Goal: Find specific page/section: Find specific page/section

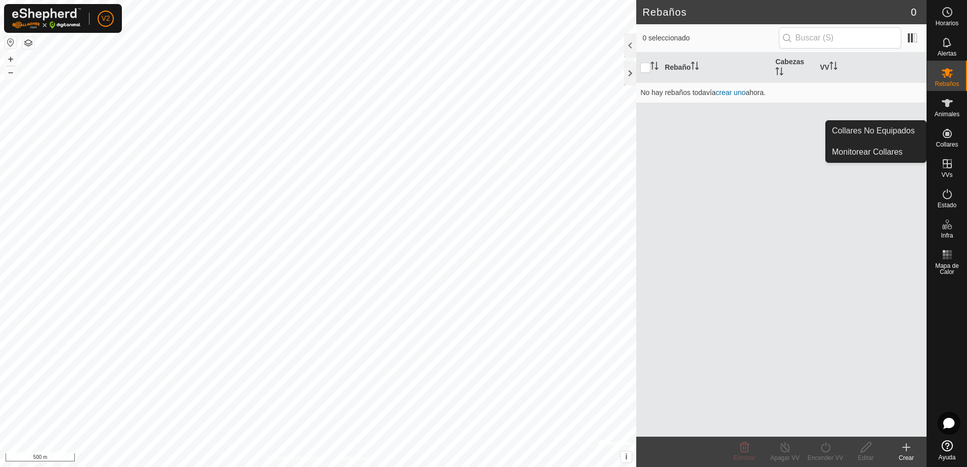
drag, startPoint x: 952, startPoint y: 150, endPoint x: 952, endPoint y: 144, distance: 6.1
click at [952, 144] on span "Collares" at bounding box center [946, 145] width 22 height 6
click at [900, 133] on link "Collares No Equipados" at bounding box center [876, 131] width 100 height 20
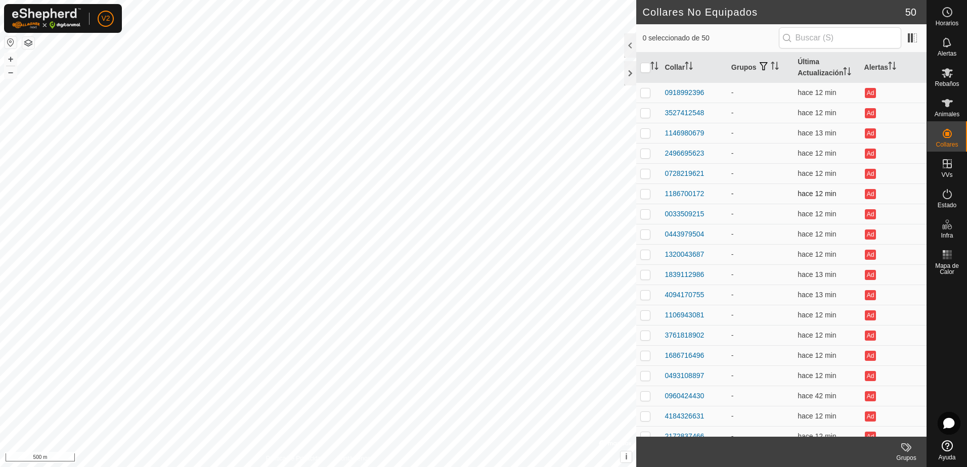
drag, startPoint x: 656, startPoint y: 93, endPoint x: 711, endPoint y: 190, distance: 111.2
click at [693, 94] on div "0918992396" at bounding box center [683, 92] width 39 height 11
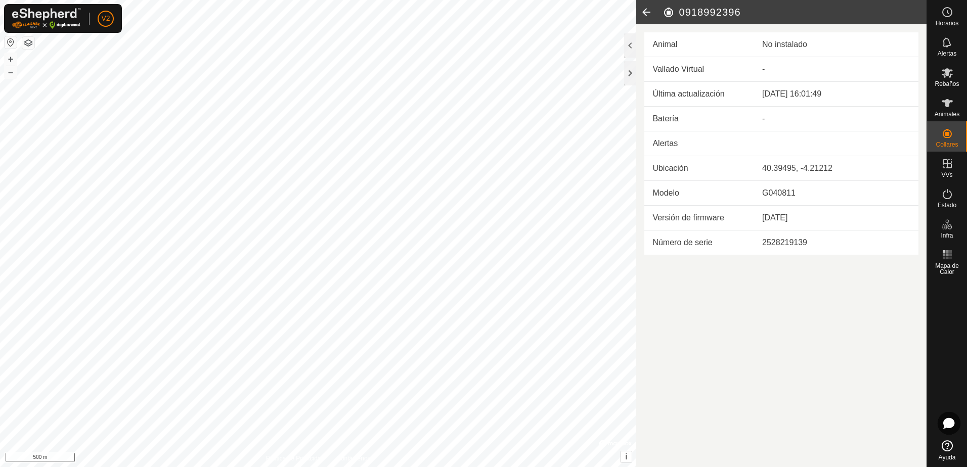
click at [652, 16] on icon at bounding box center [646, 12] width 20 height 24
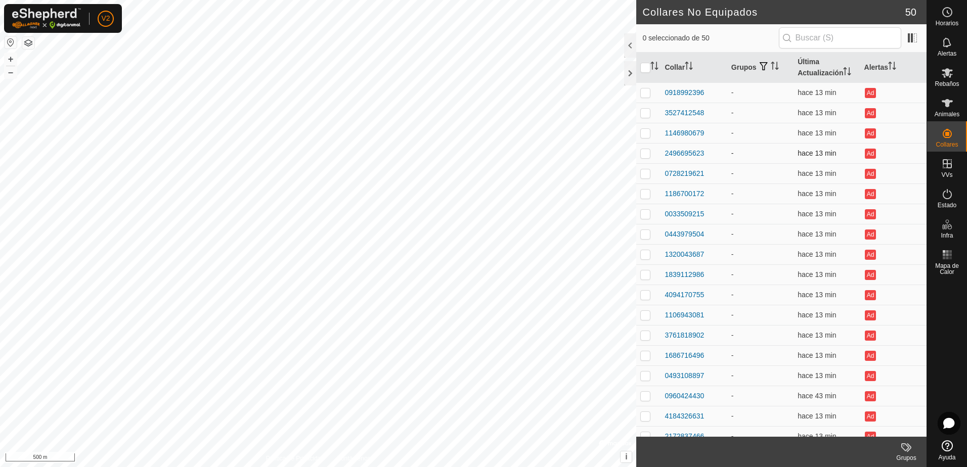
drag, startPoint x: 711, startPoint y: 94, endPoint x: 664, endPoint y: 148, distance: 71.7
drag, startPoint x: 664, startPoint y: 148, endPoint x: 661, endPoint y: 96, distance: 51.7
click at [661, 91] on td "0918992396" at bounding box center [693, 92] width 66 height 20
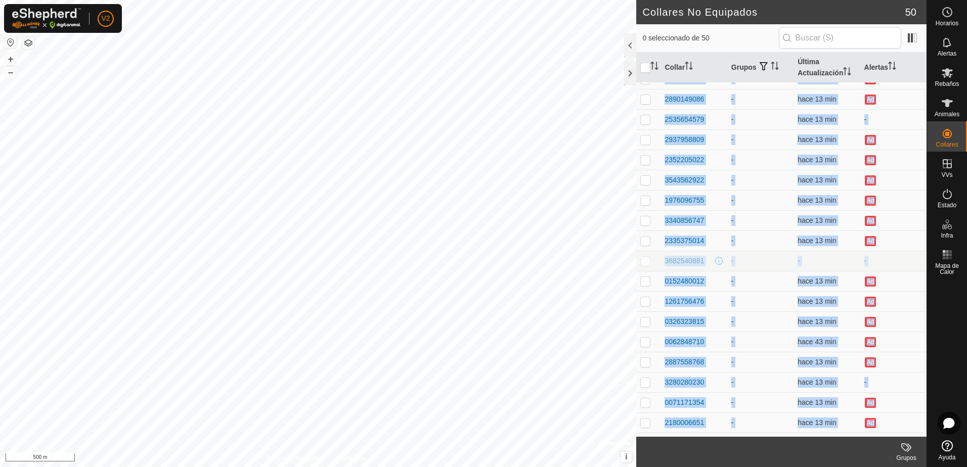
scroll to position [657, 0]
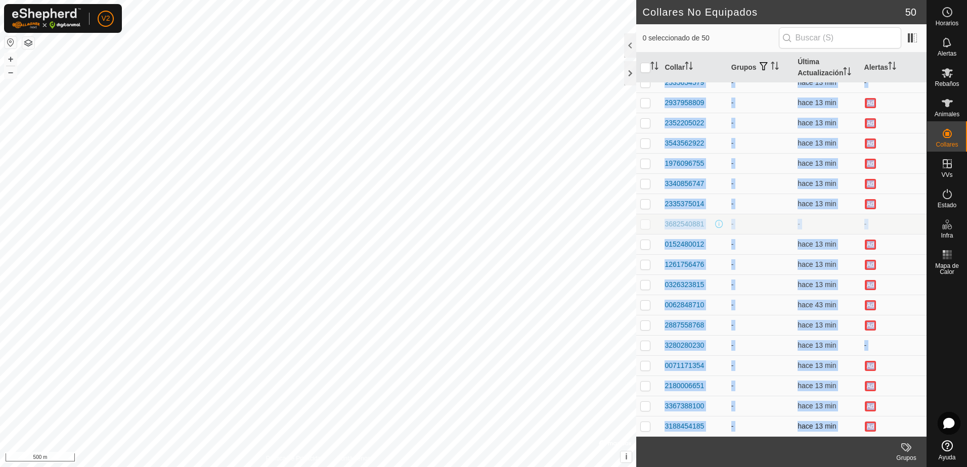
drag, startPoint x: 661, startPoint y: 94, endPoint x: 753, endPoint y: 426, distance: 344.7
copy tbody "0918992396 - hace 13 min Ad 3527412548 - hace 13 min Ad 1146980679 - hace 13 mi…"
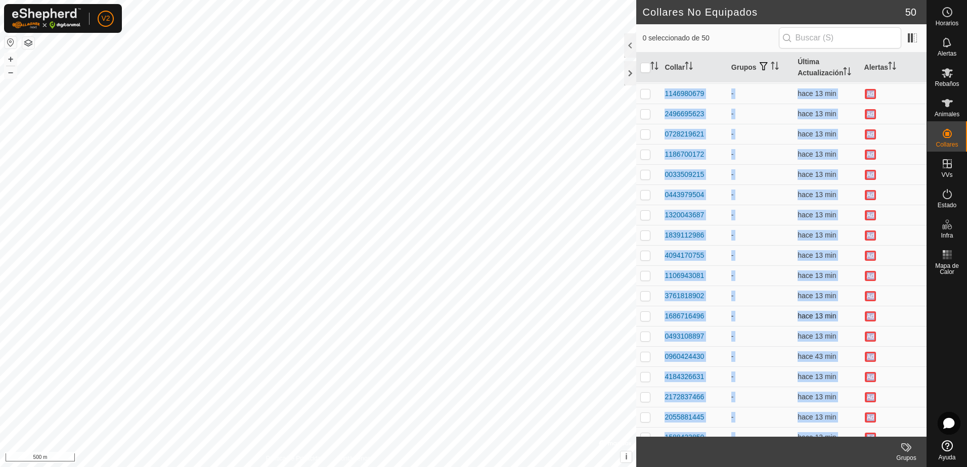
scroll to position [0, 0]
